Goal: Obtain resource: Obtain resource

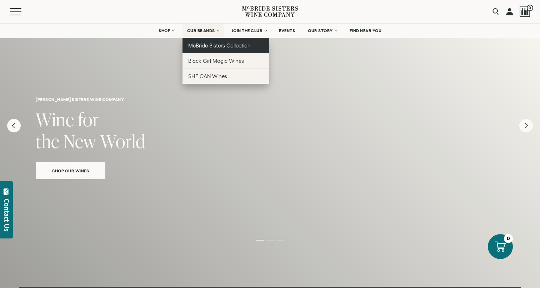
click at [210, 46] on span "McBride Sisters Collection" at bounding box center [219, 46] width 63 height 6
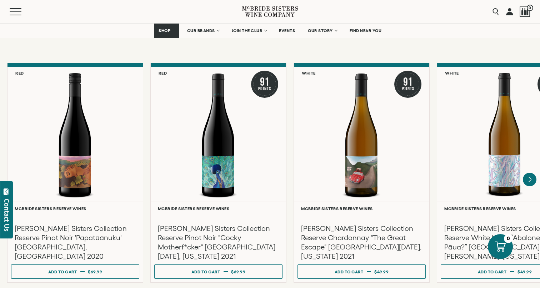
scroll to position [1189, 0]
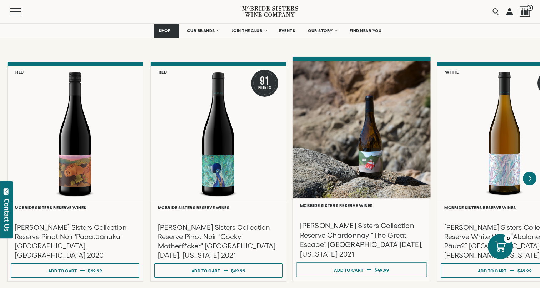
click at [379, 155] on div at bounding box center [362, 130] width 138 height 138
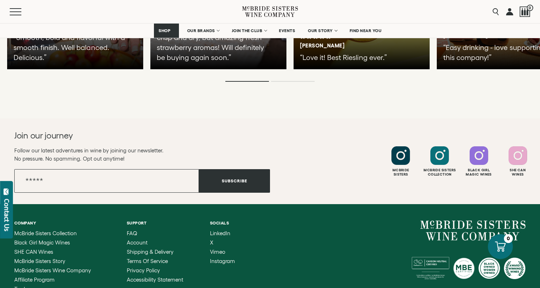
scroll to position [1610, 0]
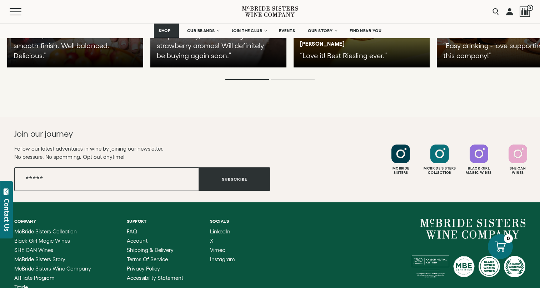
click at [19, 284] on span "Trade" at bounding box center [21, 287] width 14 height 6
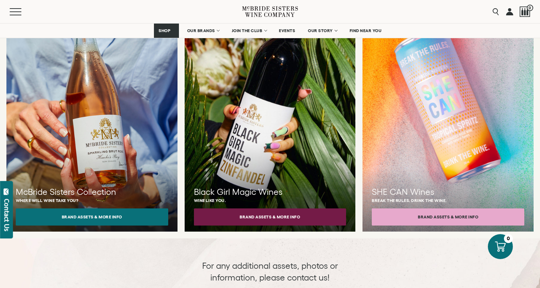
scroll to position [660, 0]
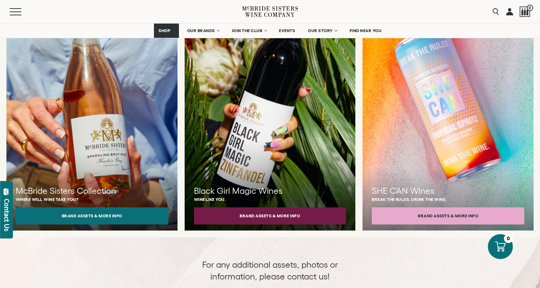
click at [126, 210] on button "Brand Assets & More Info" at bounding box center [92, 216] width 153 height 17
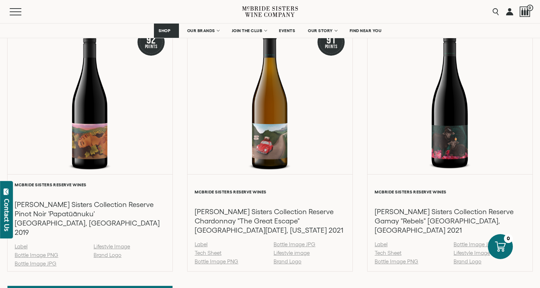
scroll to position [1606, 0]
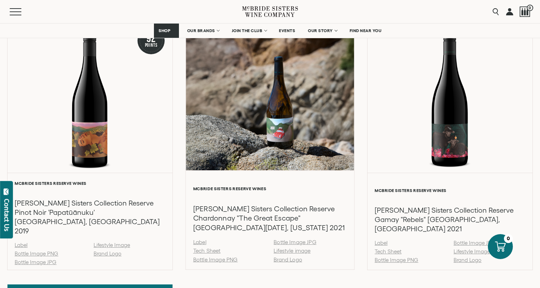
click at [283, 239] on link "Bottle Image JPG" at bounding box center [295, 242] width 43 height 6
click at [289, 248] on link "Lifestyle image" at bounding box center [292, 251] width 37 height 6
click at [211, 248] on link "Tech Sheet" at bounding box center [207, 251] width 28 height 6
